Goal: Task Accomplishment & Management: Use online tool/utility

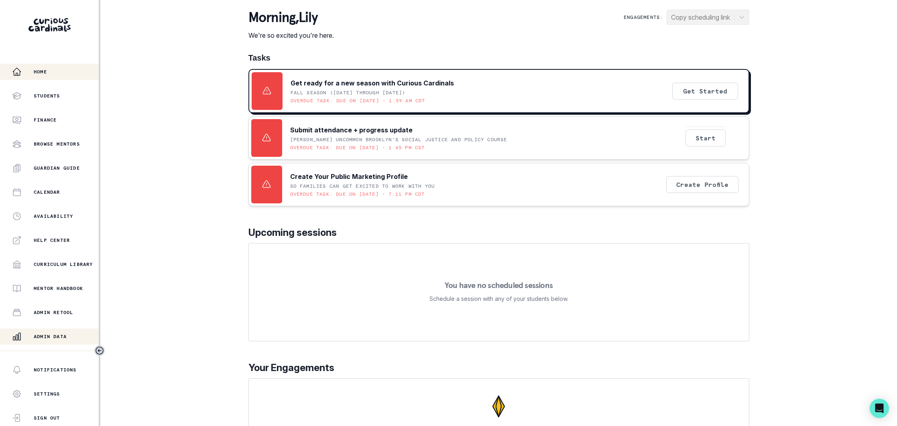
click at [69, 336] on div "Admin Data" at bounding box center [55, 337] width 87 height 10
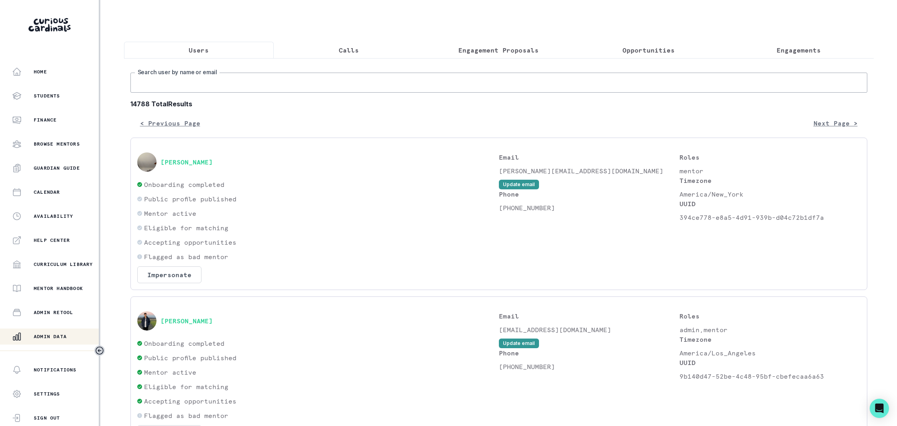
click at [213, 87] on input "Search user by name or email" at bounding box center [498, 83] width 737 height 20
type input "[PERSON_NAME]"
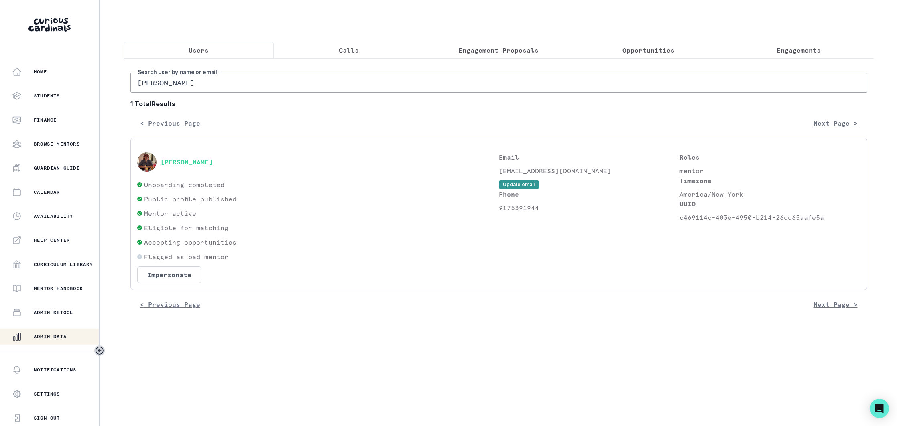
click at [185, 161] on button "[PERSON_NAME]" at bounding box center [186, 162] width 52 height 8
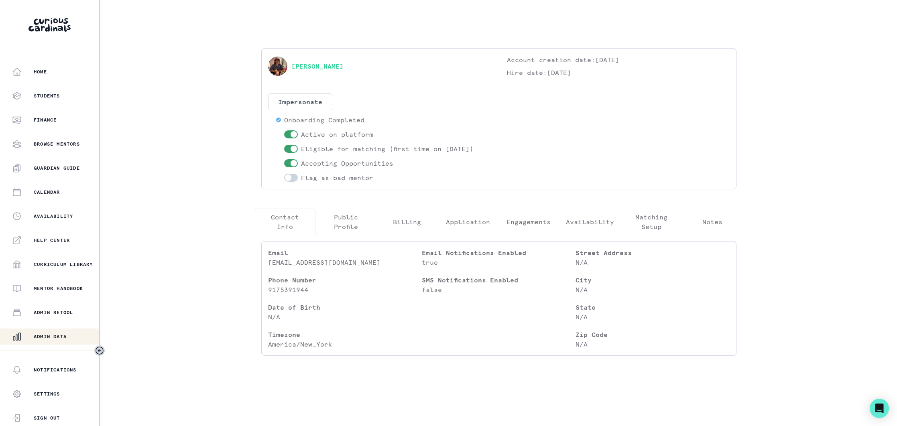
click at [518, 217] on p "Engagements" at bounding box center [528, 222] width 44 height 10
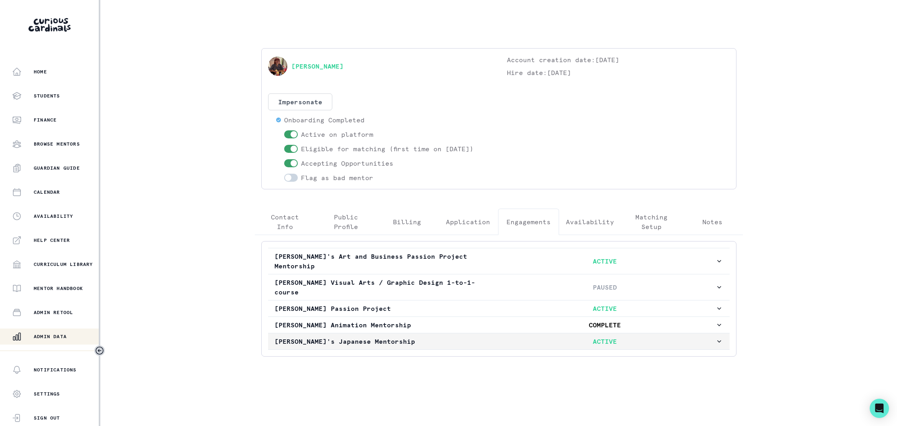
click at [441, 337] on p "[PERSON_NAME]'s Japanese Mentorship" at bounding box center [384, 342] width 220 height 10
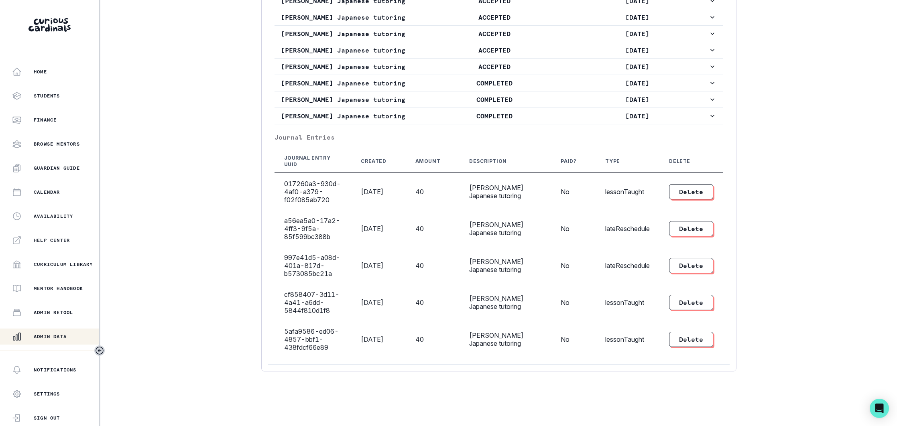
scroll to position [656, 0]
drag, startPoint x: 65, startPoint y: 336, endPoint x: 129, endPoint y: 258, distance: 101.2
click at [67, 335] on p "Admin Data" at bounding box center [50, 336] width 33 height 6
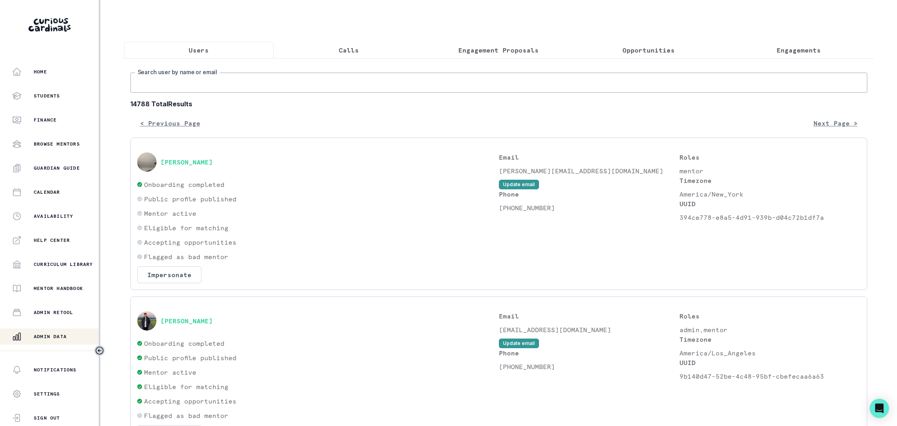
click at [209, 89] on input "Search user by name or email" at bounding box center [498, 83] width 737 height 20
paste input "[PERSON_NAME]"
type input "[PERSON_NAME]"
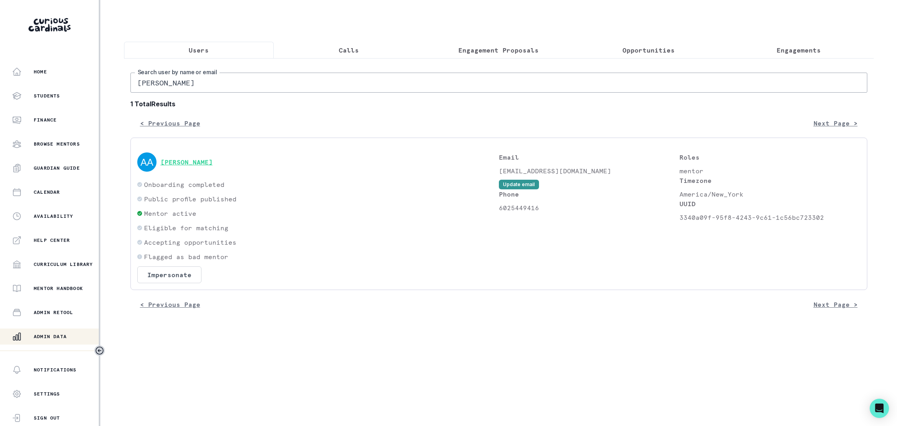
click at [179, 160] on button "[PERSON_NAME]" at bounding box center [186, 162] width 52 height 8
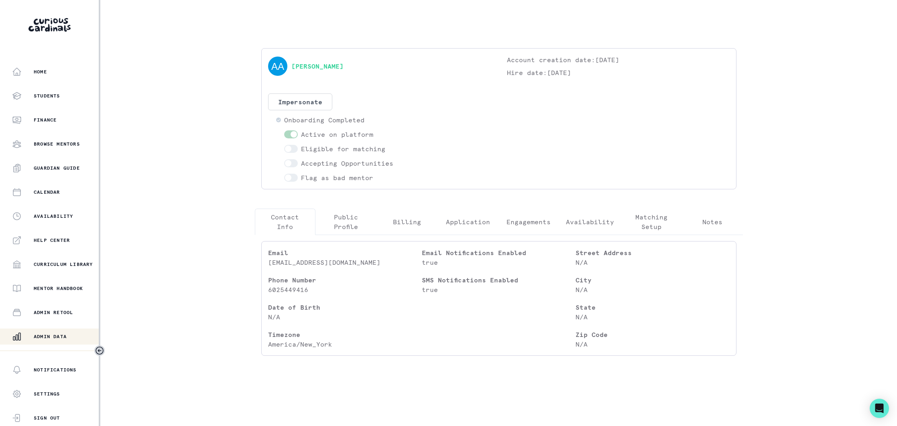
click at [344, 225] on p "Public Profile" at bounding box center [345, 221] width 47 height 19
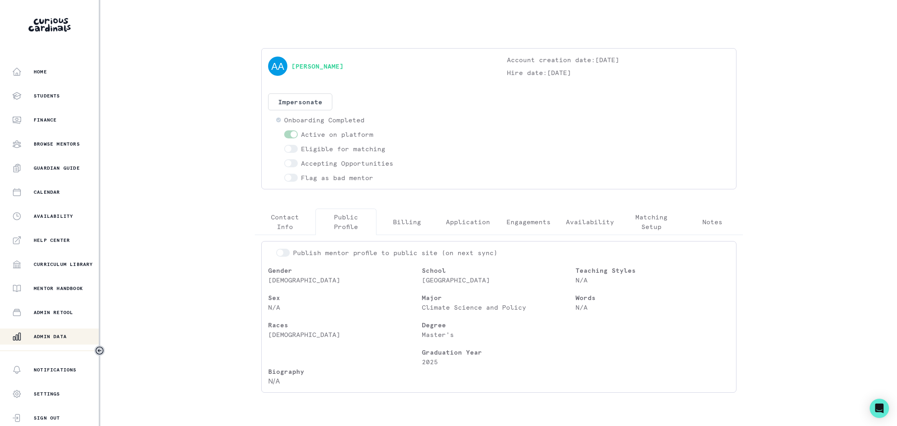
drag, startPoint x: 37, startPoint y: 340, endPoint x: 64, endPoint y: 321, distance: 32.5
click at [39, 339] on div "Admin Data" at bounding box center [55, 337] width 87 height 10
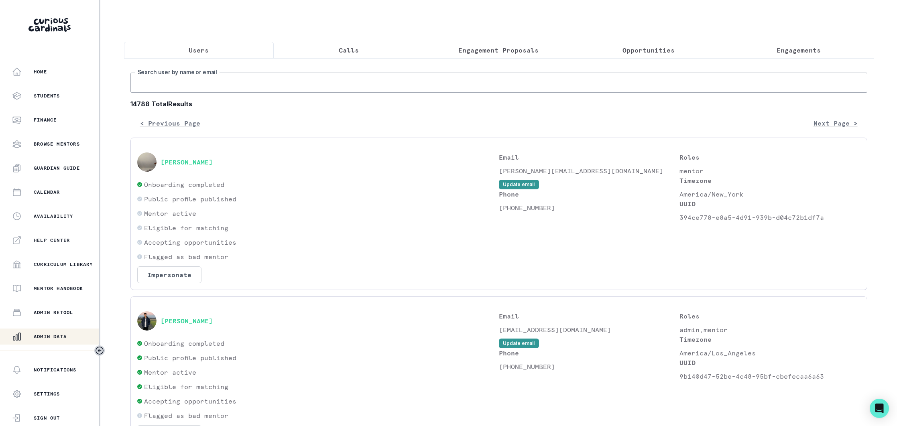
click at [221, 85] on input "Search user by name or email" at bounding box center [498, 83] width 737 height 20
paste input "[EMAIL_ADDRESS][DOMAIN_NAME]"
type input "[EMAIL_ADDRESS][DOMAIN_NAME]"
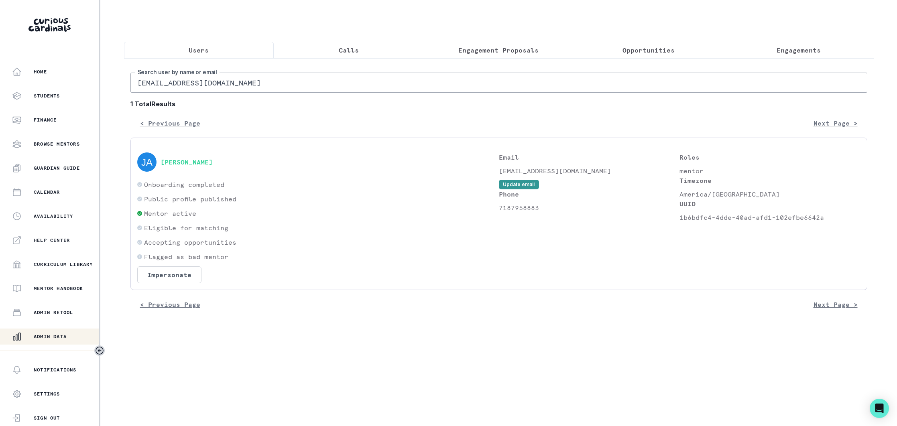
click at [188, 160] on button "[PERSON_NAME]" at bounding box center [186, 162] width 52 height 8
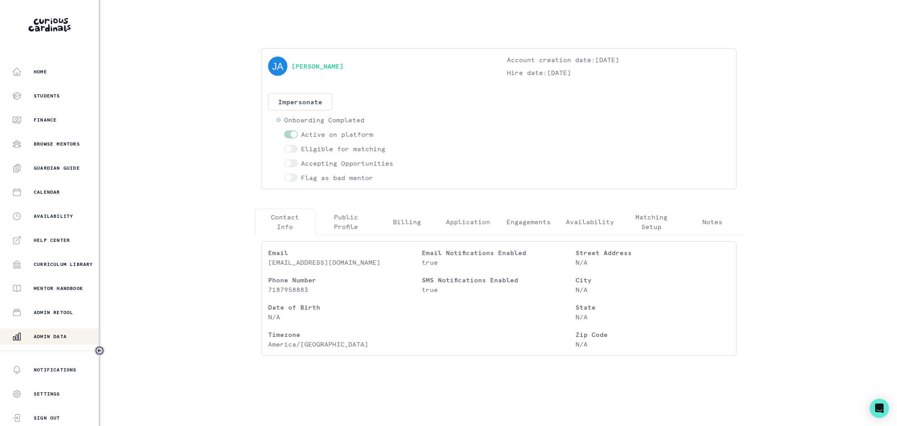
click at [351, 217] on p "Public Profile" at bounding box center [345, 221] width 47 height 19
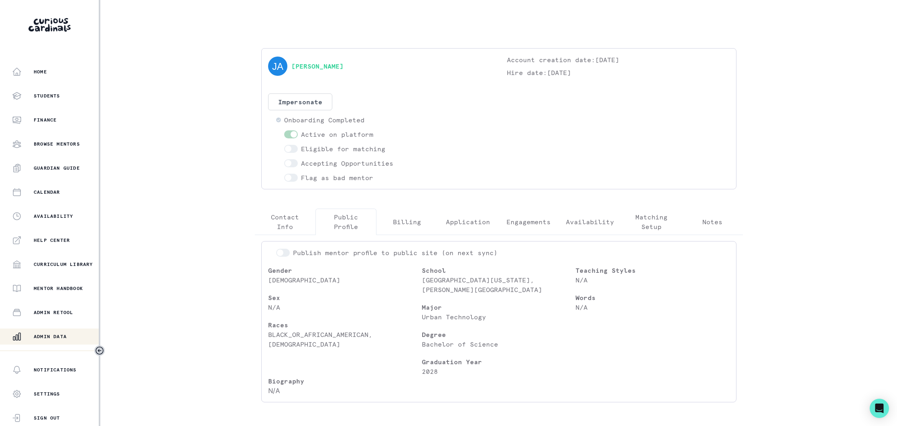
drag, startPoint x: 51, startPoint y: 335, endPoint x: 67, endPoint y: 323, distance: 20.7
click at [51, 335] on p "Admin Data" at bounding box center [50, 336] width 33 height 6
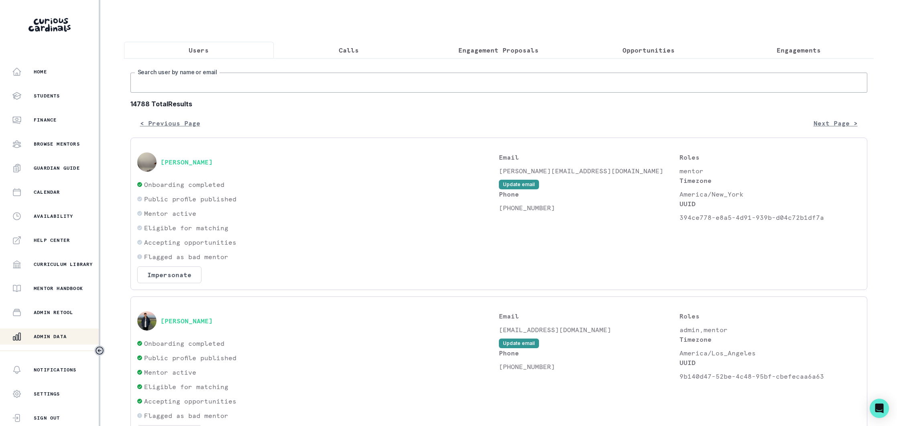
click at [223, 77] on input "Search user by name or email" at bounding box center [498, 83] width 737 height 20
click at [240, 83] on input "Search user by name or email" at bounding box center [498, 83] width 737 height 20
paste input "[PERSON_NAME][EMAIL_ADDRESS][PERSON_NAME][DOMAIN_NAME]"
type input "[PERSON_NAME][EMAIL_ADDRESS][PERSON_NAME][DOMAIN_NAME]"
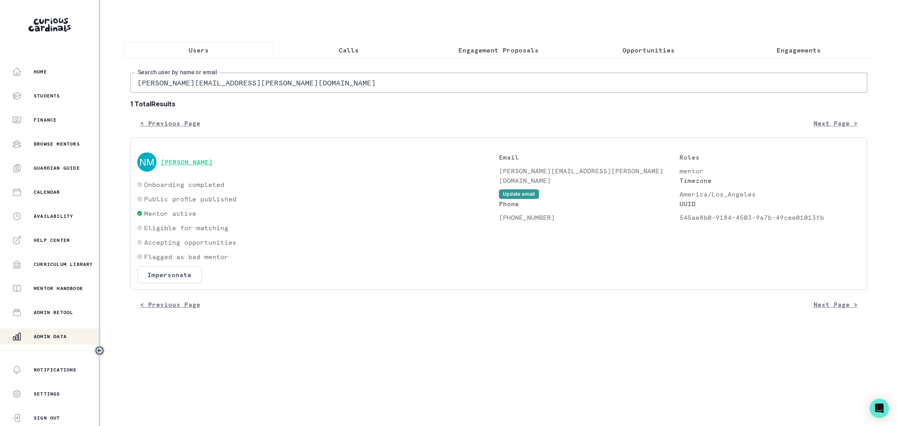
click at [208, 162] on button "[PERSON_NAME]" at bounding box center [186, 162] width 52 height 8
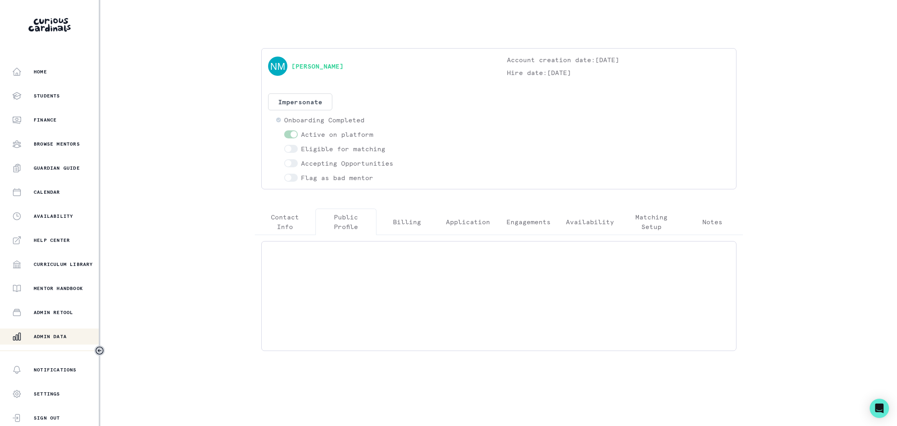
click at [350, 223] on p "Public Profile" at bounding box center [345, 221] width 47 height 19
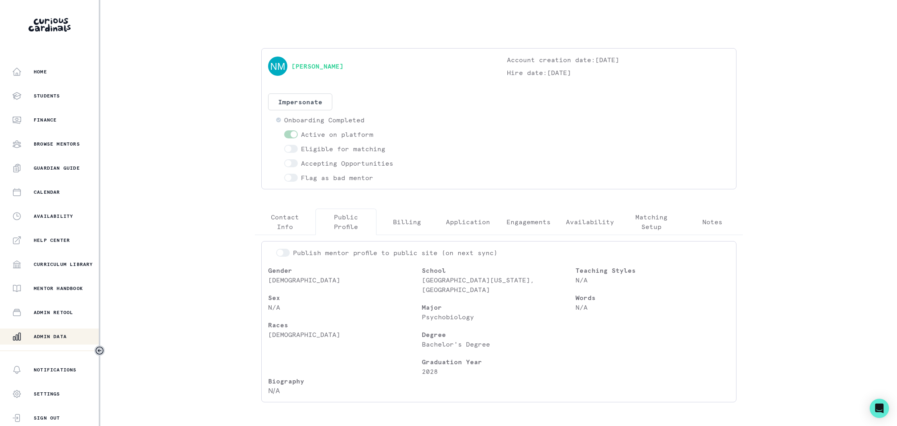
click at [64, 335] on p "Admin Data" at bounding box center [50, 336] width 33 height 6
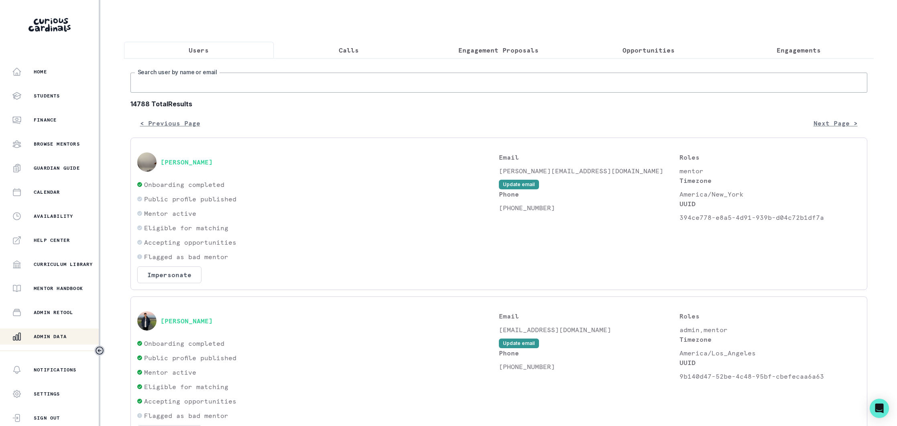
click at [261, 85] on input "Search user by name or email" at bounding box center [498, 83] width 737 height 20
paste input "[EMAIL_ADDRESS][DOMAIN_NAME]"
type input "[EMAIL_ADDRESS][DOMAIN_NAME]"
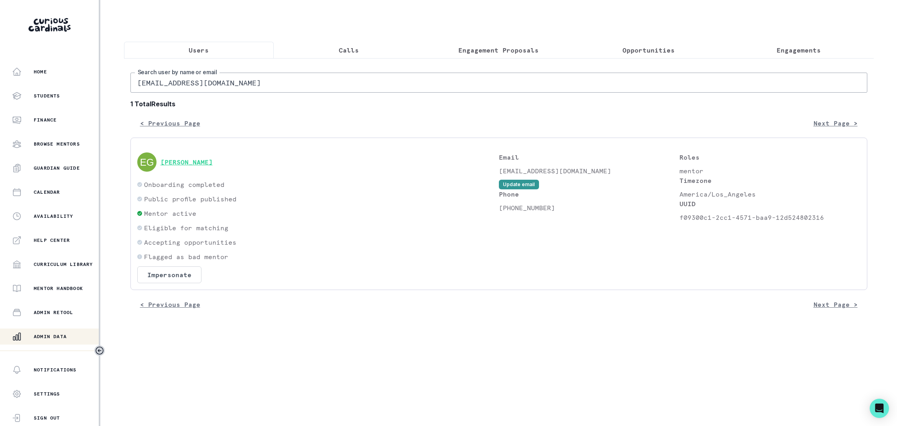
click at [183, 158] on button "[PERSON_NAME]" at bounding box center [186, 162] width 52 height 8
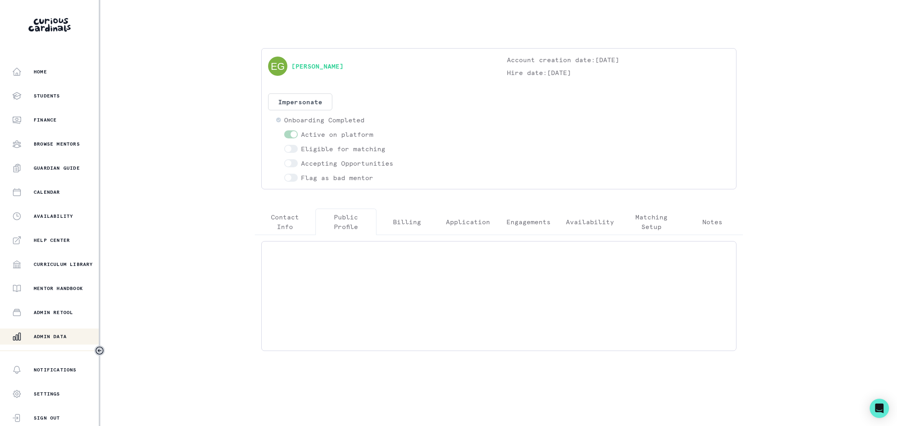
click at [344, 224] on p "Public Profile" at bounding box center [345, 221] width 47 height 19
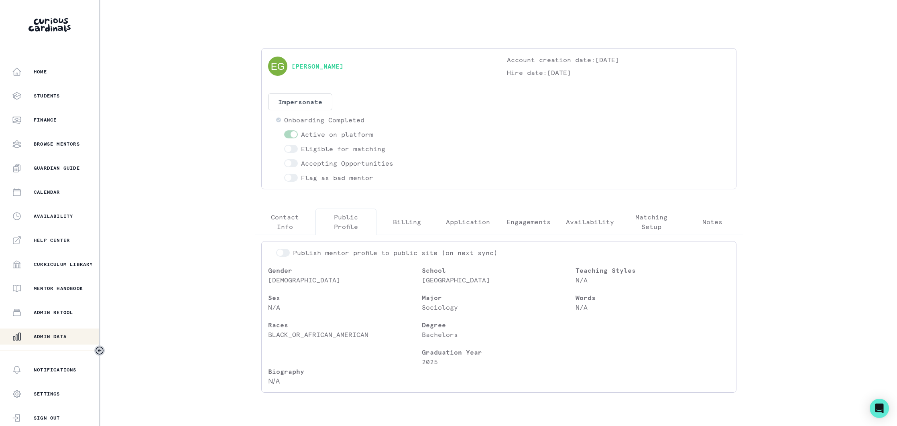
scroll to position [21, 0]
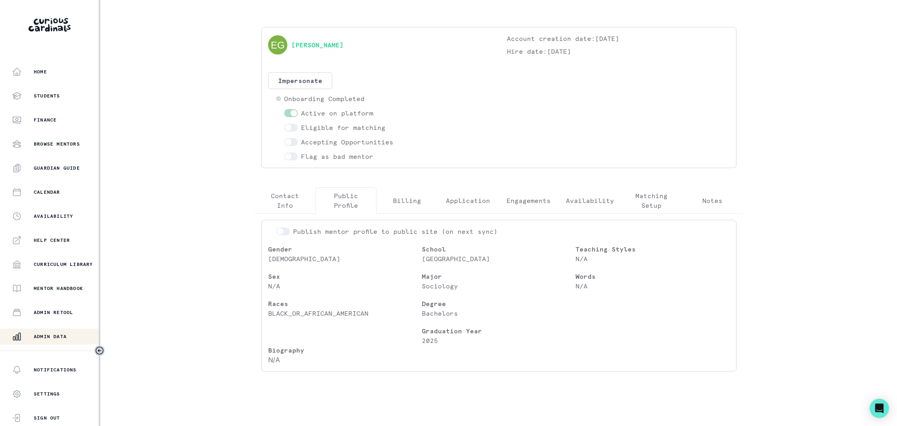
click at [55, 335] on p "Admin Data" at bounding box center [50, 336] width 33 height 6
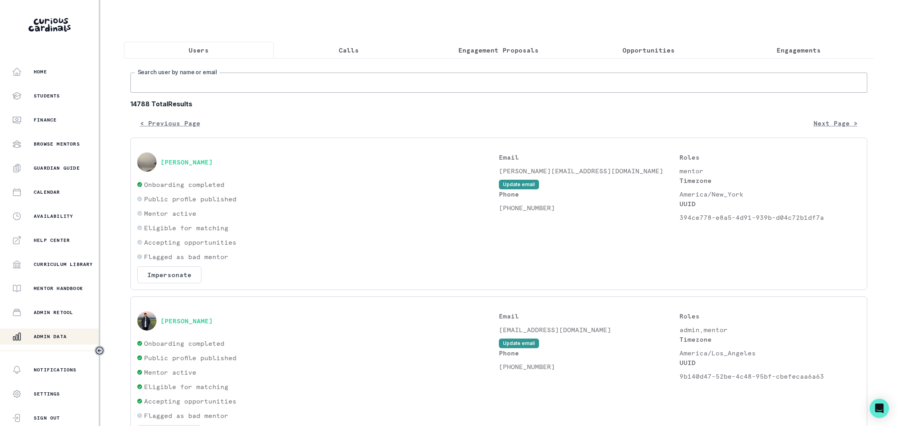
click at [177, 81] on input "Search user by name or email" at bounding box center [498, 83] width 737 height 20
paste input "[EMAIL_ADDRESS][DOMAIN_NAME]"
type input "[EMAIL_ADDRESS][DOMAIN_NAME]"
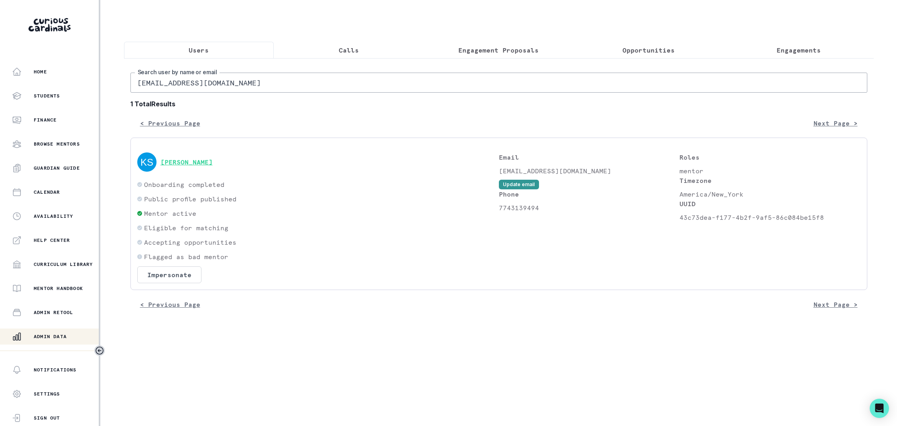
click at [212, 162] on button "[PERSON_NAME]" at bounding box center [186, 162] width 52 height 8
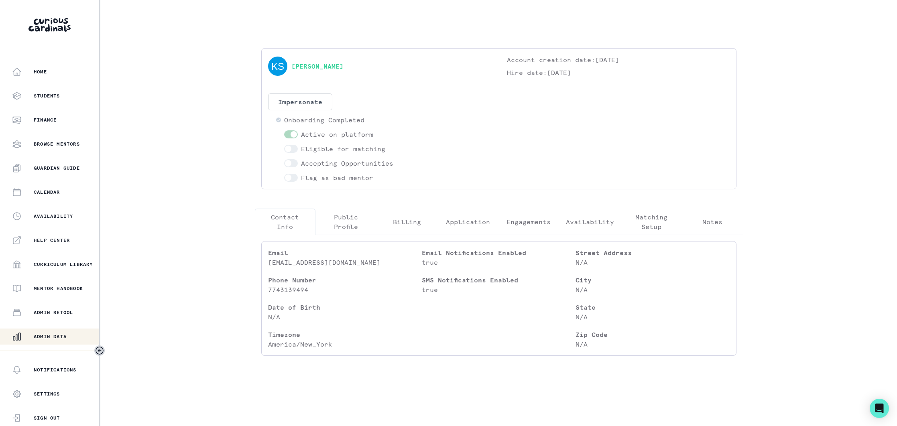
click at [344, 217] on p "Public Profile" at bounding box center [345, 221] width 47 height 19
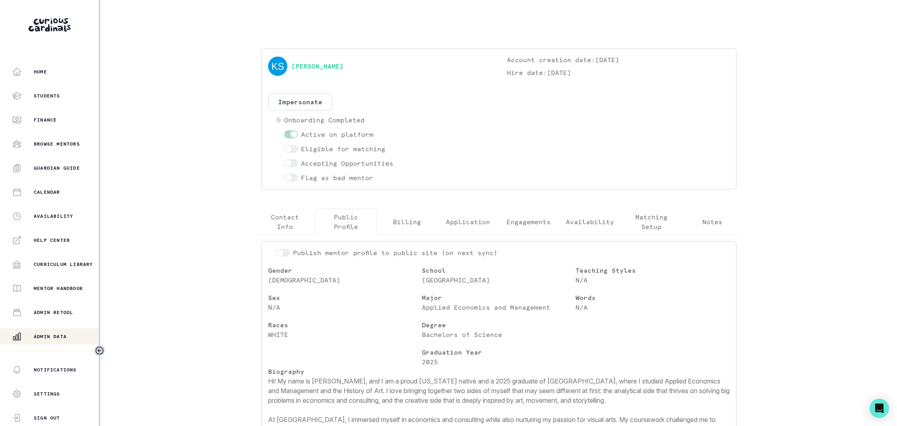
drag, startPoint x: 54, startPoint y: 335, endPoint x: 114, endPoint y: 274, distance: 85.7
click at [55, 334] on p "Admin Data" at bounding box center [50, 336] width 33 height 6
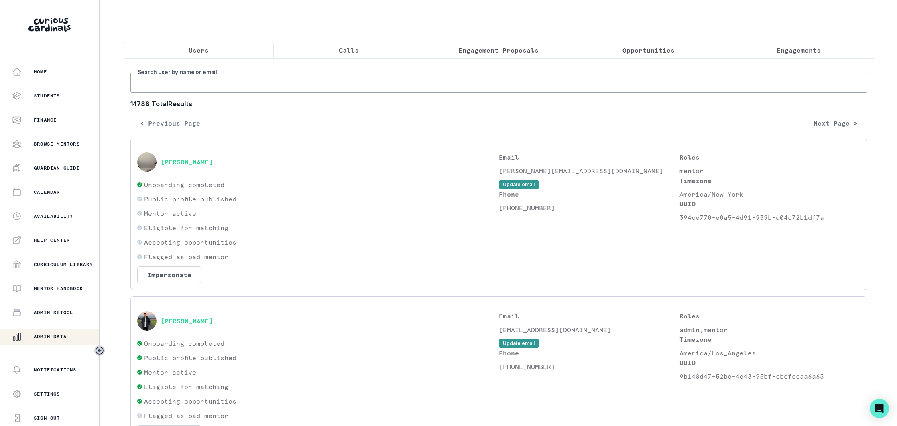
click at [187, 83] on input "Search user by name or email" at bounding box center [498, 83] width 737 height 20
paste input "[EMAIL_ADDRESS][DOMAIN_NAME]"
type input "[EMAIL_ADDRESS][DOMAIN_NAME]"
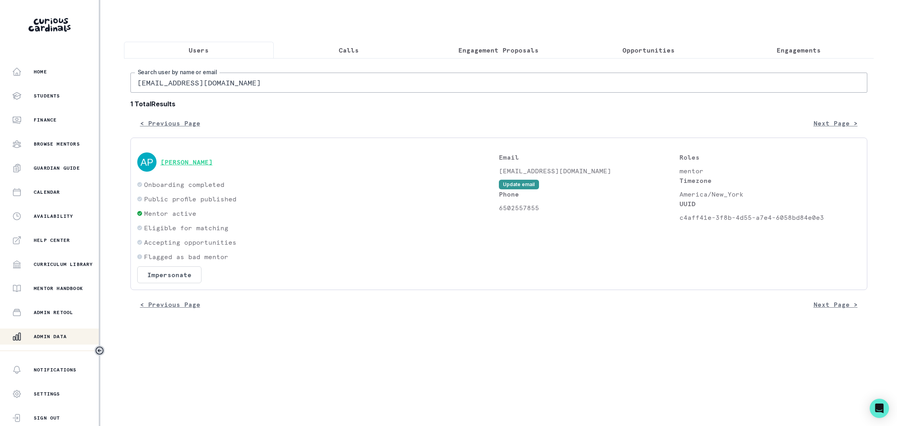
click at [184, 158] on button "[PERSON_NAME]" at bounding box center [186, 162] width 52 height 8
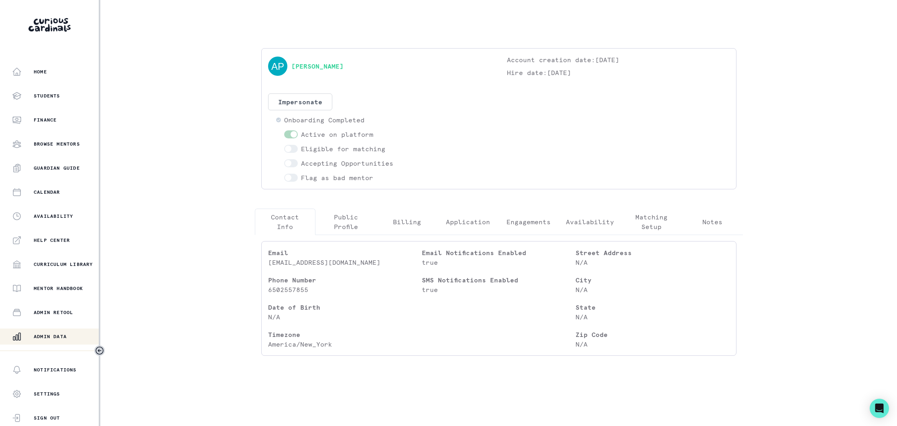
click at [342, 216] on p "Public Profile" at bounding box center [345, 221] width 47 height 19
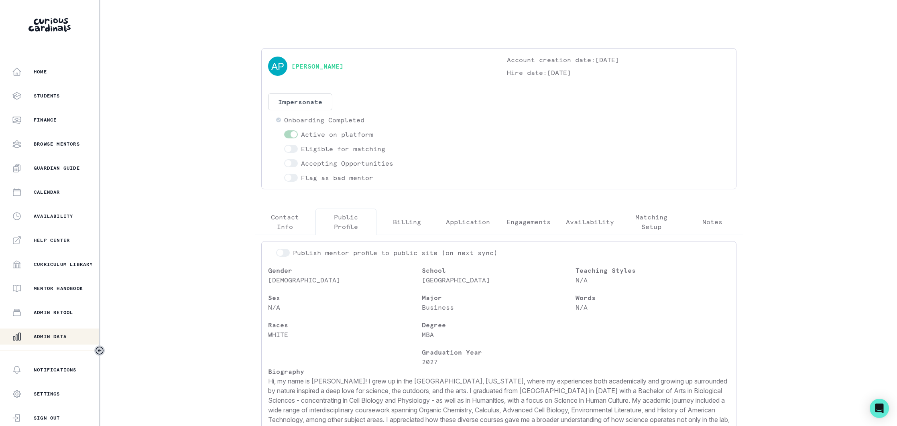
scroll to position [2, 0]
drag, startPoint x: 51, startPoint y: 335, endPoint x: 135, endPoint y: 267, distance: 107.8
click at [53, 334] on p "Admin Data" at bounding box center [50, 336] width 33 height 6
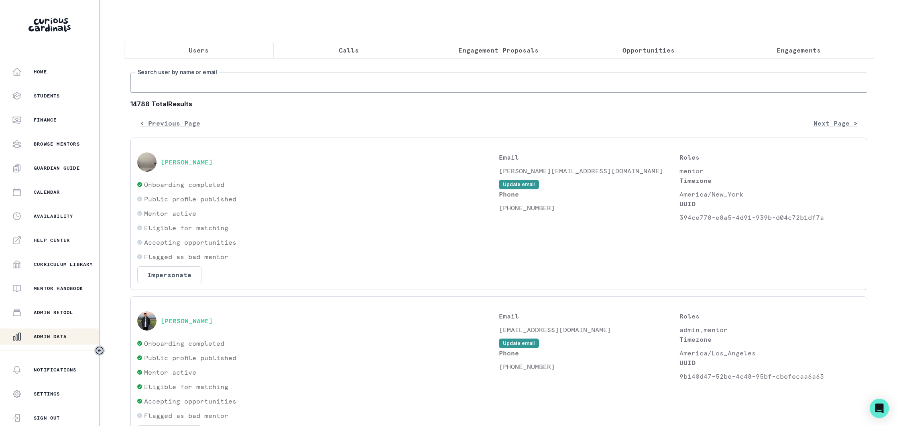
click at [207, 86] on input "Search user by name or email" at bounding box center [498, 83] width 737 height 20
paste input "[EMAIL_ADDRESS][DOMAIN_NAME]"
type input "[EMAIL_ADDRESS][DOMAIN_NAME]"
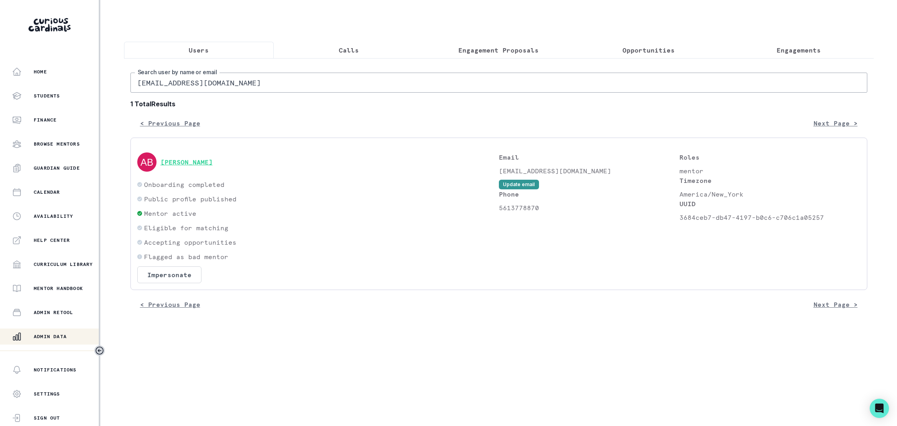
click at [198, 161] on button "[PERSON_NAME]" at bounding box center [186, 162] width 52 height 8
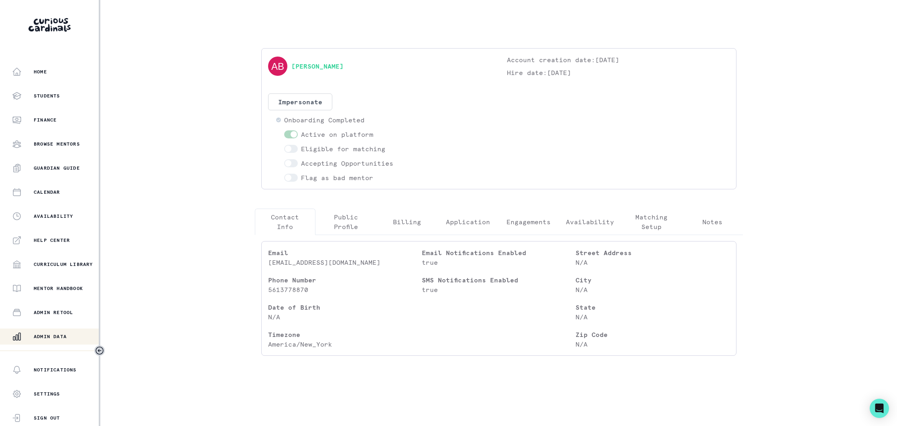
click at [353, 221] on p "Public Profile" at bounding box center [345, 221] width 47 height 19
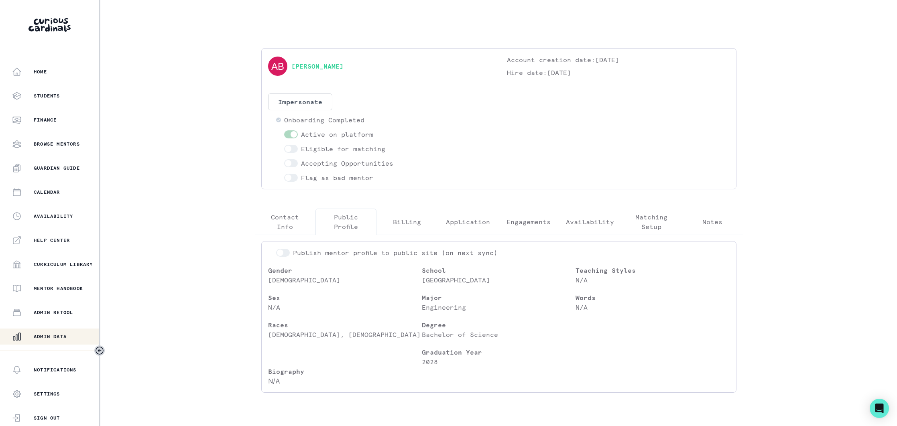
scroll to position [21, 0]
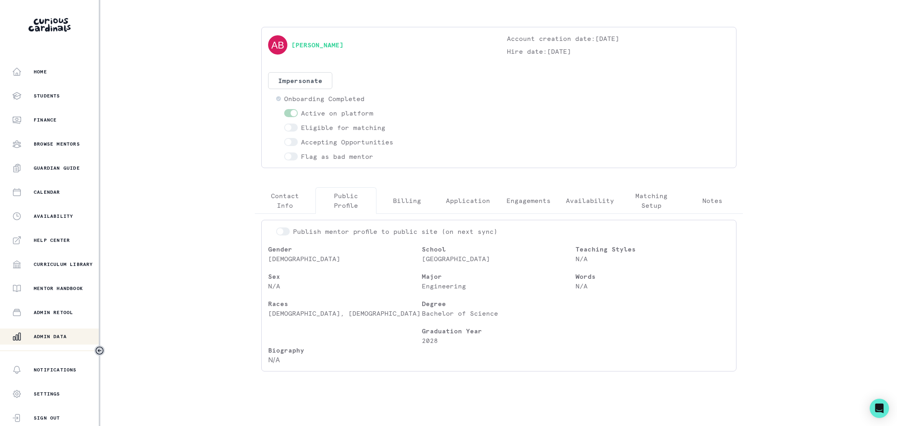
drag, startPoint x: 66, startPoint y: 337, endPoint x: 124, endPoint y: 285, distance: 77.5
click at [67, 337] on p "Admin Data" at bounding box center [50, 336] width 33 height 6
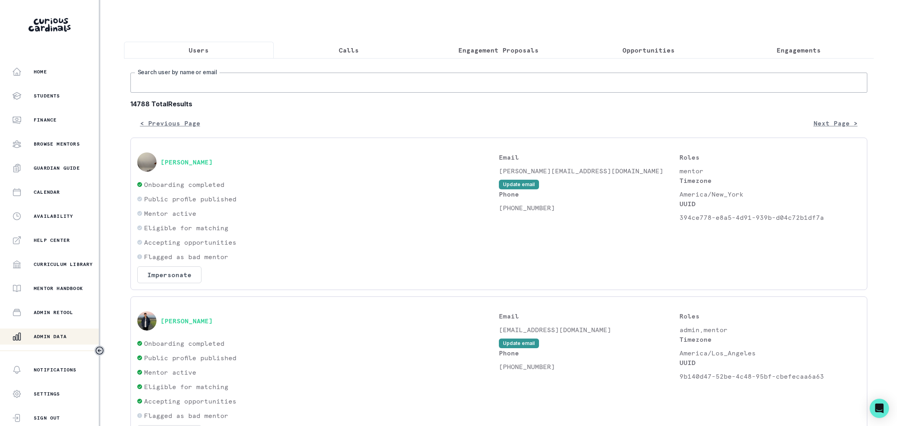
click at [216, 83] on input "Search user by name or email" at bounding box center [498, 83] width 737 height 20
paste input "[EMAIL_ADDRESS][DOMAIN_NAME]"
type input "[EMAIL_ADDRESS][DOMAIN_NAME]"
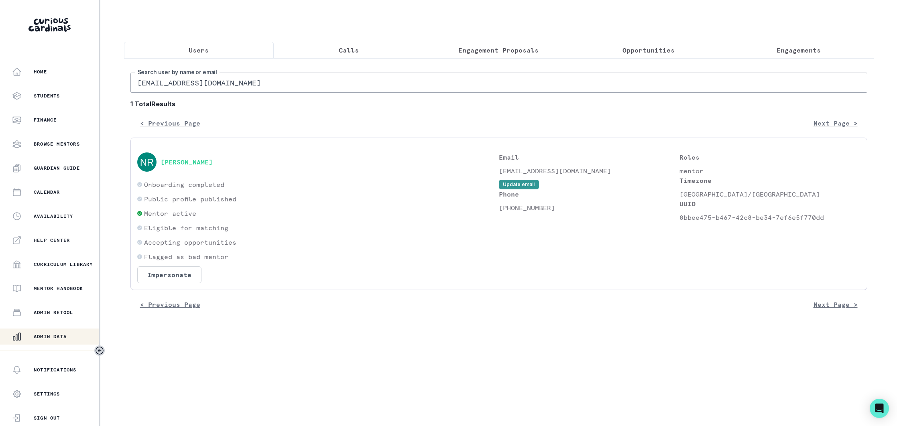
click at [197, 160] on button "[PERSON_NAME]" at bounding box center [186, 162] width 52 height 8
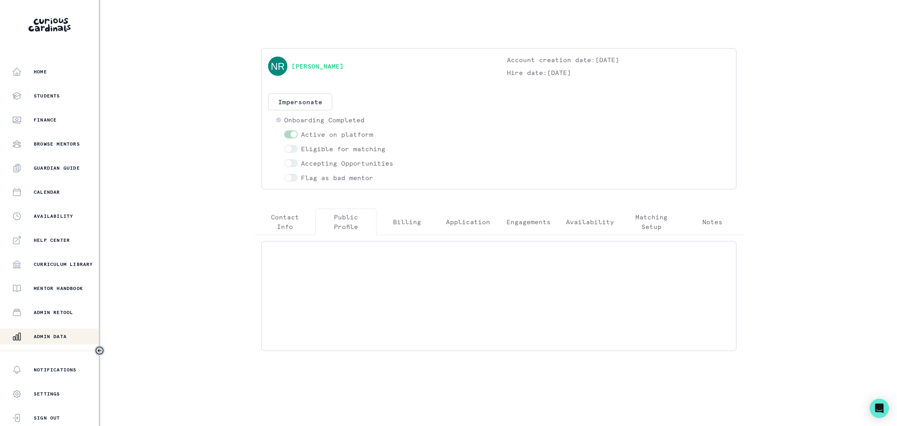
click at [343, 220] on p "Public Profile" at bounding box center [345, 221] width 47 height 19
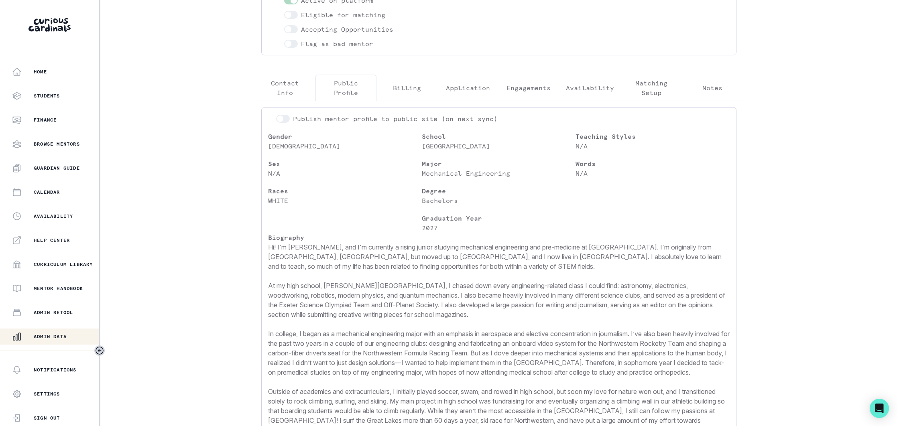
scroll to position [163, 0]
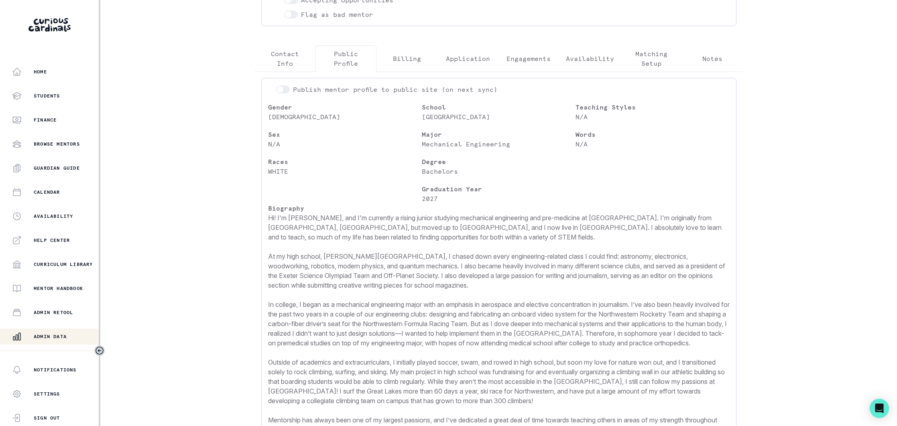
drag, startPoint x: 53, startPoint y: 339, endPoint x: 93, endPoint y: 303, distance: 53.7
click at [56, 333] on p "Admin Data" at bounding box center [50, 336] width 33 height 6
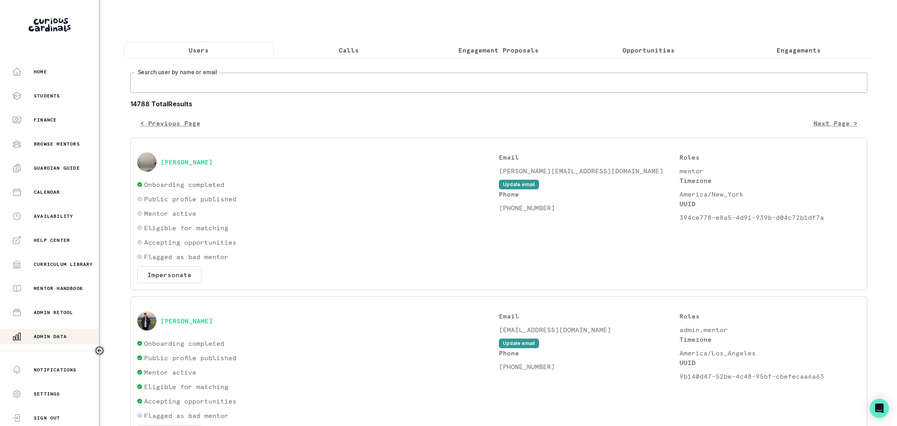
click at [246, 80] on input "Search user by name or email" at bounding box center [498, 83] width 737 height 20
paste input "[EMAIL_ADDRESS][DOMAIN_NAME]"
type input "[EMAIL_ADDRESS][DOMAIN_NAME]"
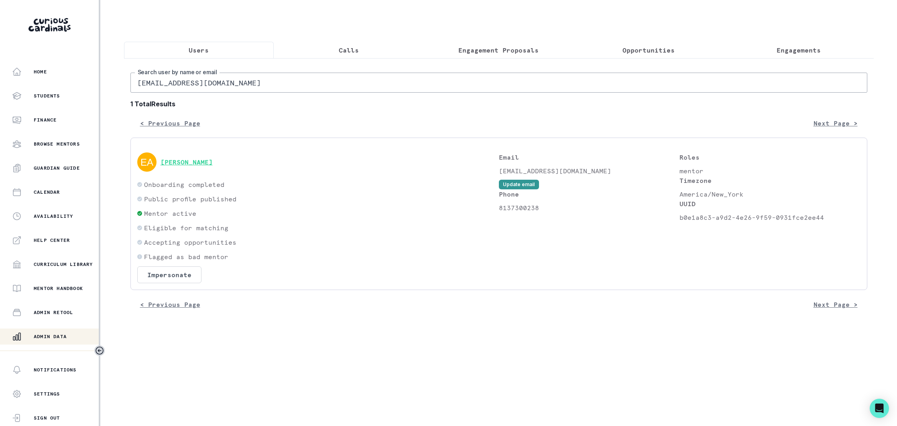
click at [183, 164] on button "[PERSON_NAME]" at bounding box center [186, 162] width 52 height 8
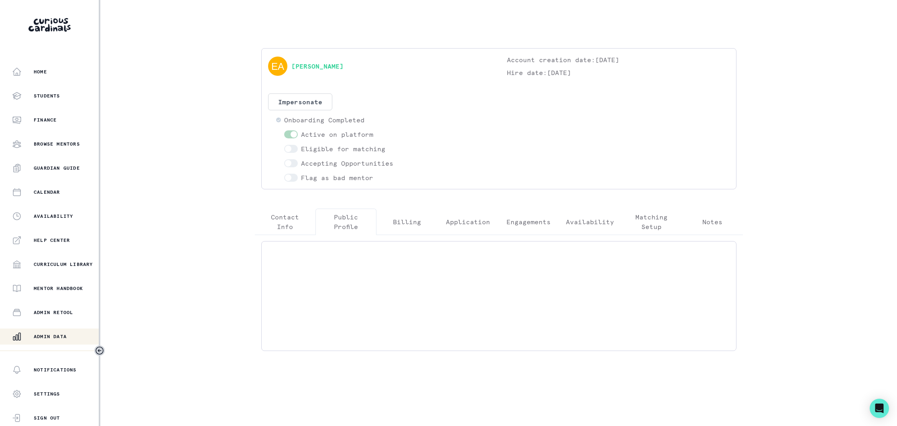
click at [346, 218] on p "Public Profile" at bounding box center [345, 221] width 47 height 19
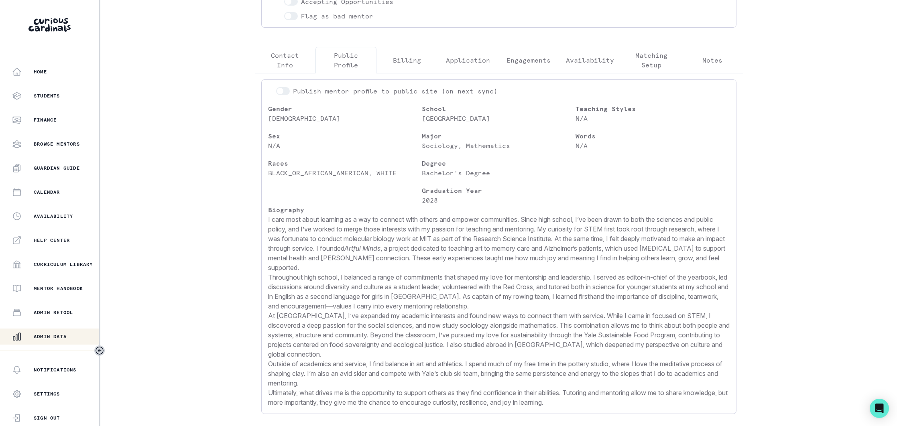
scroll to position [186, 0]
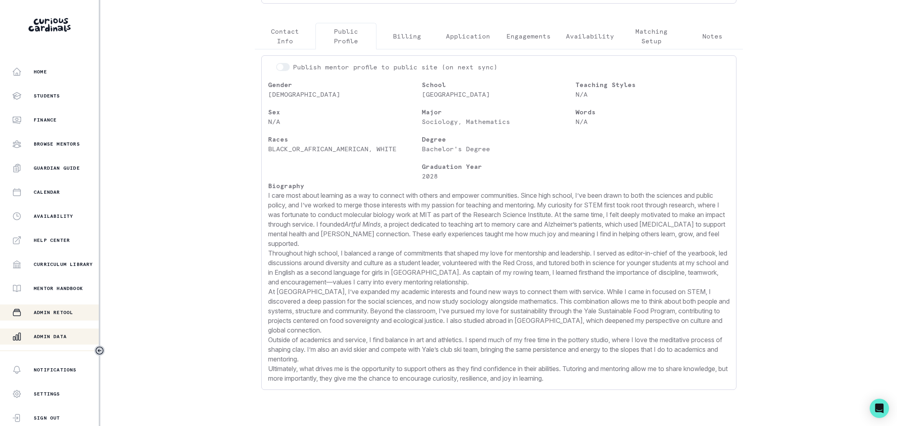
drag, startPoint x: 62, startPoint y: 337, endPoint x: 85, endPoint y: 315, distance: 31.5
click at [63, 336] on p "Admin Data" at bounding box center [50, 336] width 33 height 6
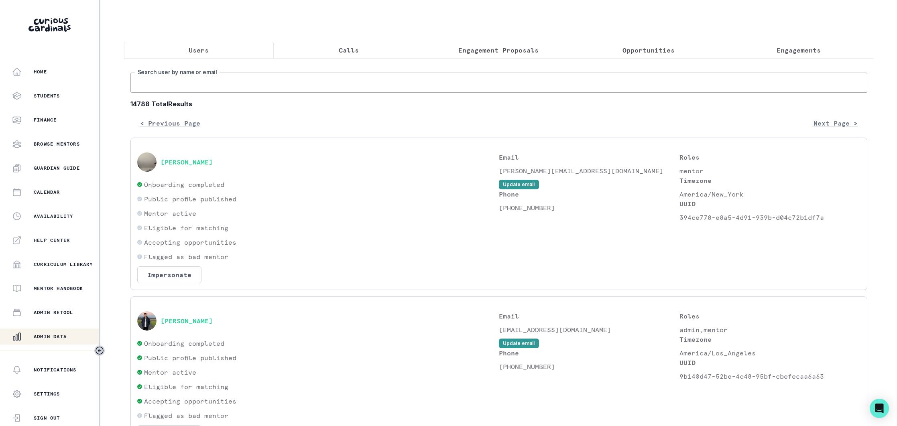
click at [221, 85] on input "Search user by name or email" at bounding box center [498, 83] width 737 height 20
paste input "[EMAIL_ADDRESS][DOMAIN_NAME]"
type input "[EMAIL_ADDRESS][DOMAIN_NAME]"
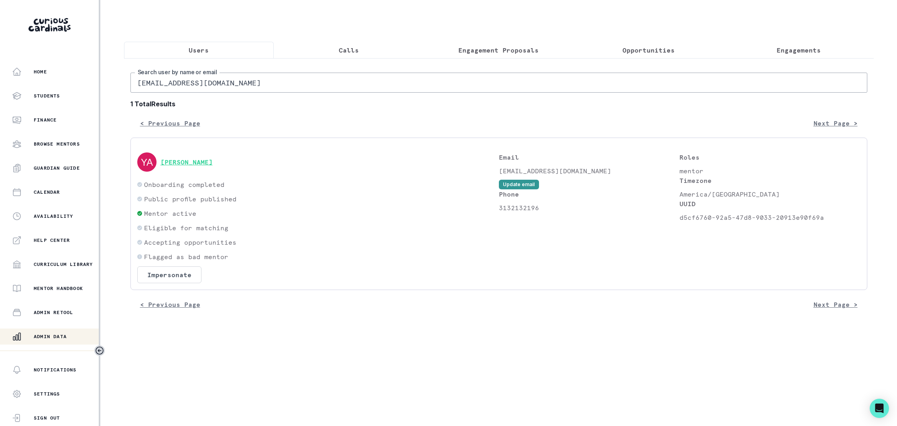
click at [195, 163] on button "[PERSON_NAME]" at bounding box center [186, 162] width 52 height 8
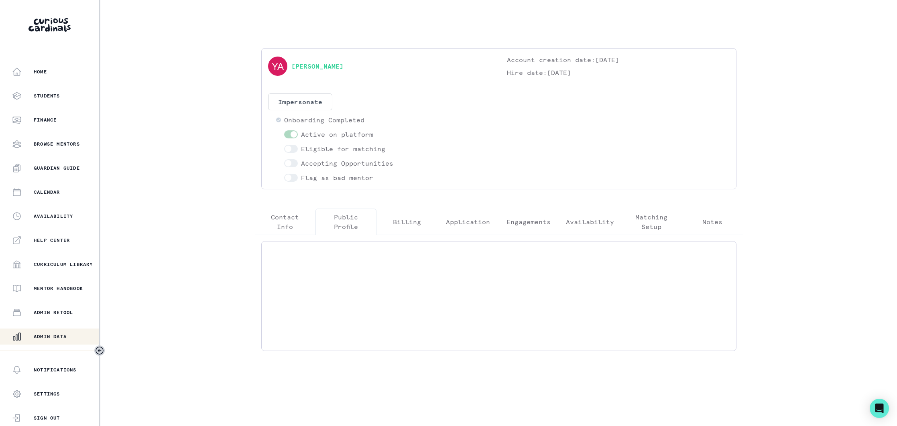
click at [355, 222] on p "Public Profile" at bounding box center [345, 221] width 47 height 19
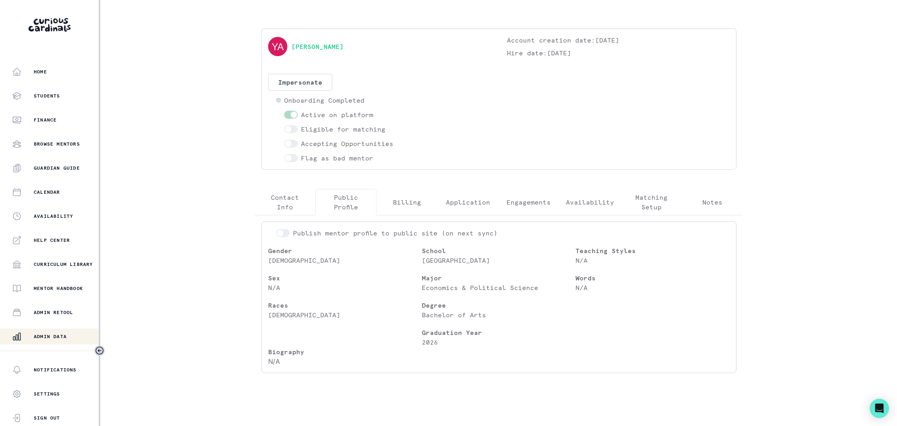
scroll to position [21, 0]
click at [59, 331] on button "Admin Data" at bounding box center [50, 337] width 100 height 16
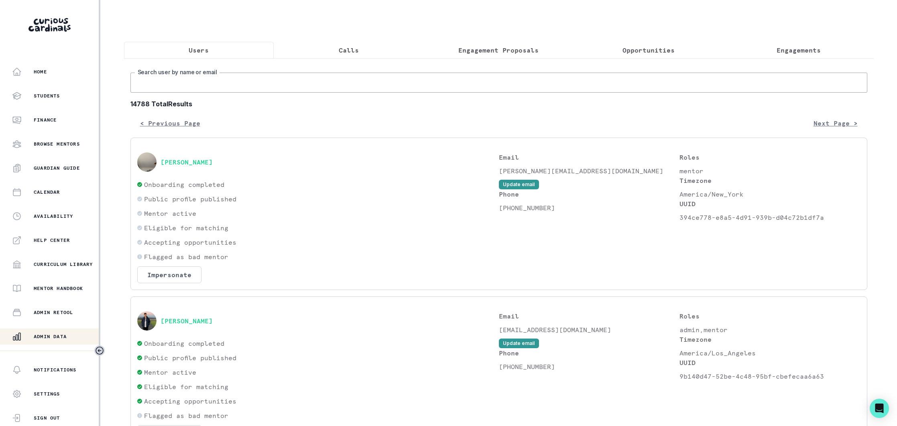
click at [319, 85] on input "Search user by name or email" at bounding box center [498, 83] width 737 height 20
paste input "[EMAIL_ADDRESS][DOMAIN_NAME]"
type input "[EMAIL_ADDRESS][DOMAIN_NAME]"
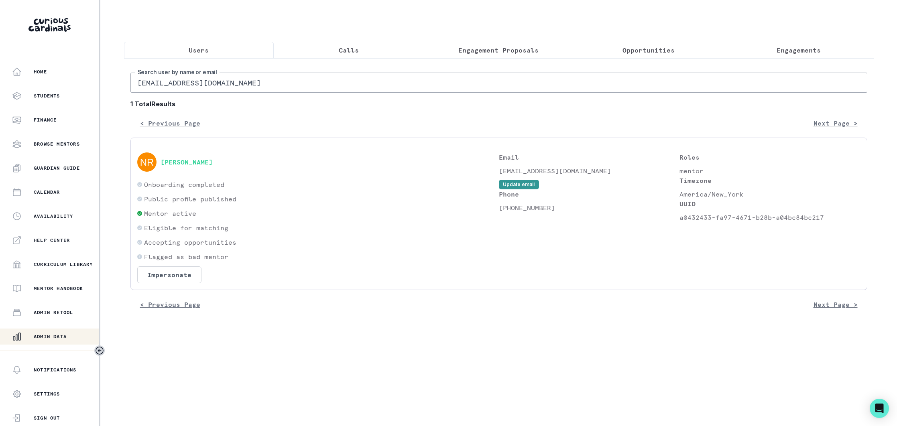
click at [194, 165] on button "[PERSON_NAME]" at bounding box center [186, 162] width 52 height 8
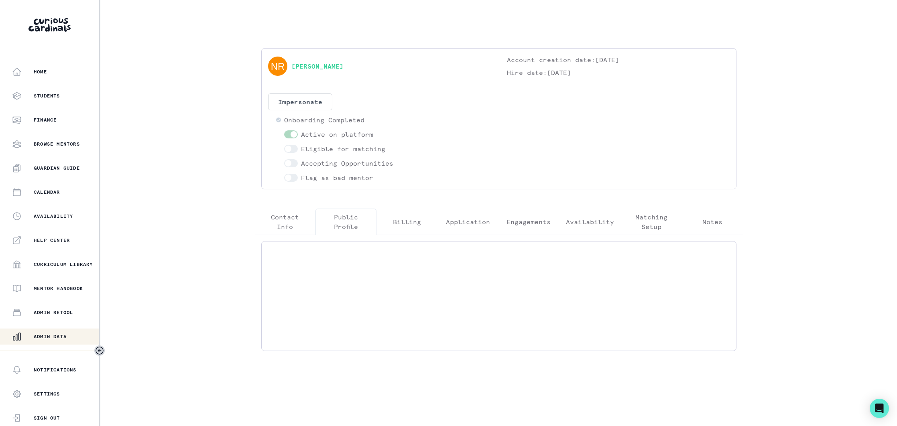
click at [350, 215] on p "Public Profile" at bounding box center [345, 221] width 47 height 19
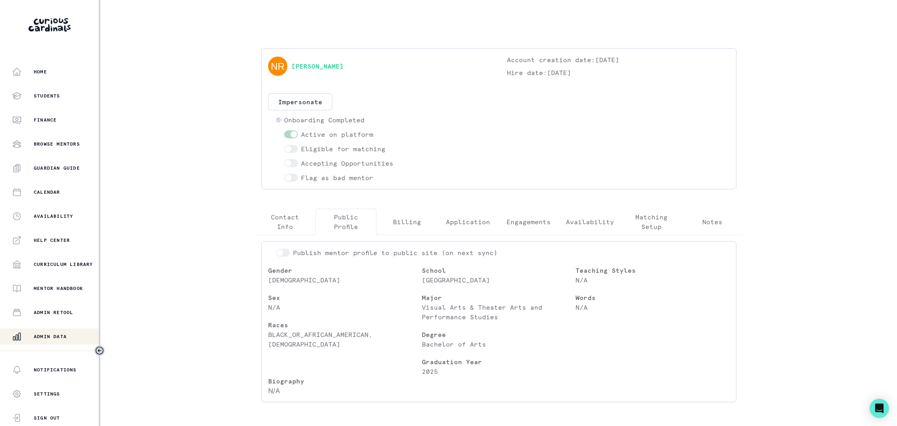
scroll to position [31, 0]
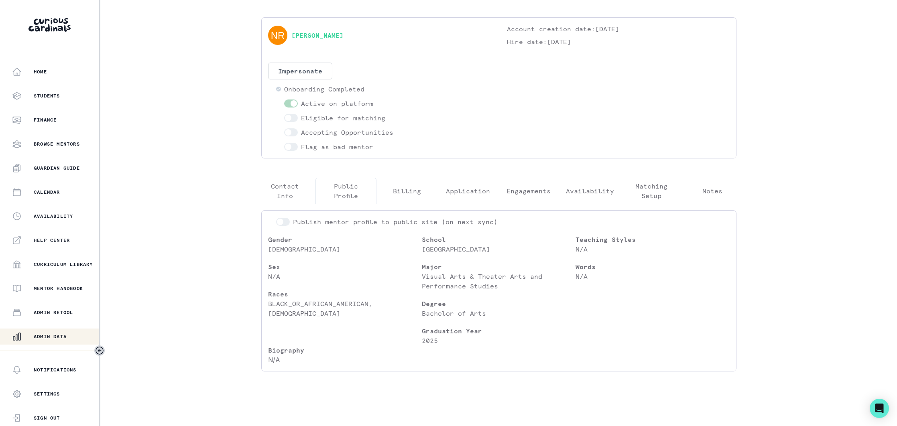
drag, startPoint x: 45, startPoint y: 335, endPoint x: 103, endPoint y: 307, distance: 63.9
click at [46, 334] on p "Admin Data" at bounding box center [50, 336] width 33 height 6
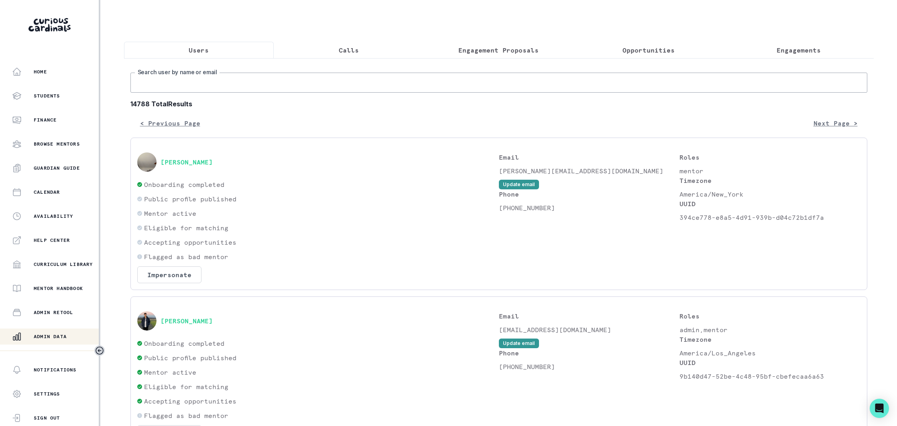
click at [236, 81] on input "Search user by name or email" at bounding box center [498, 83] width 737 height 20
paste input "[EMAIL_ADDRESS][DOMAIN_NAME]"
type input "[EMAIL_ADDRESS][DOMAIN_NAME]"
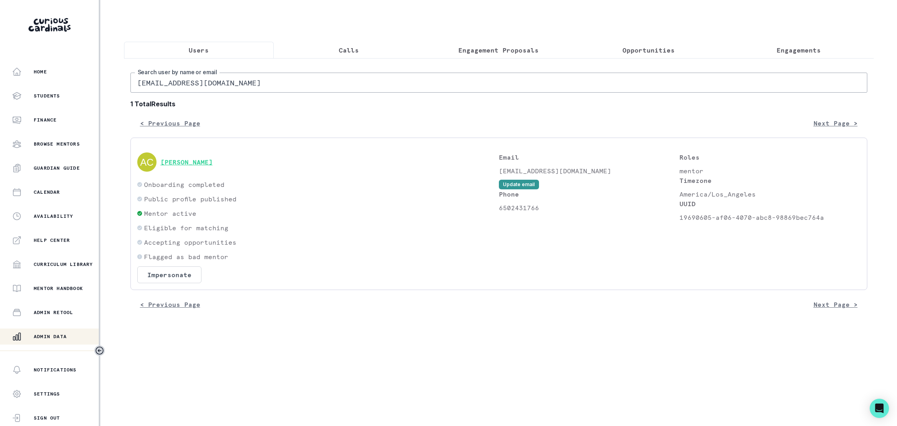
click at [197, 163] on button "[PERSON_NAME]" at bounding box center [186, 162] width 52 height 8
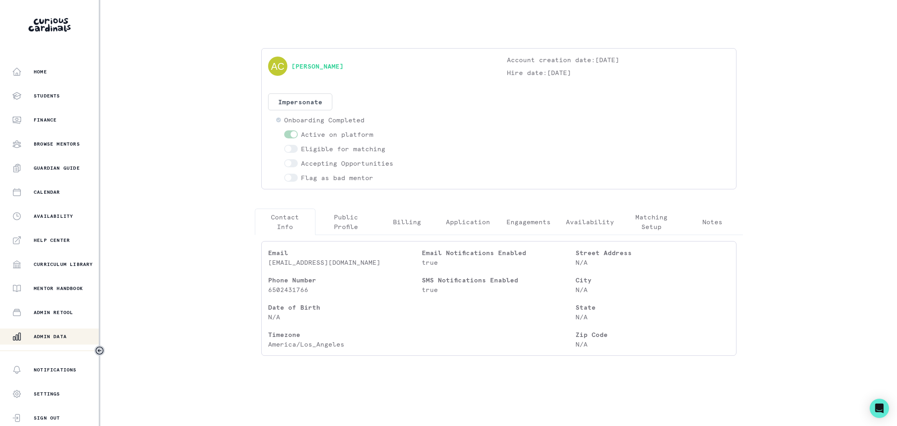
click at [343, 215] on p "Public Profile" at bounding box center [345, 221] width 47 height 19
